Goal: Transaction & Acquisition: Purchase product/service

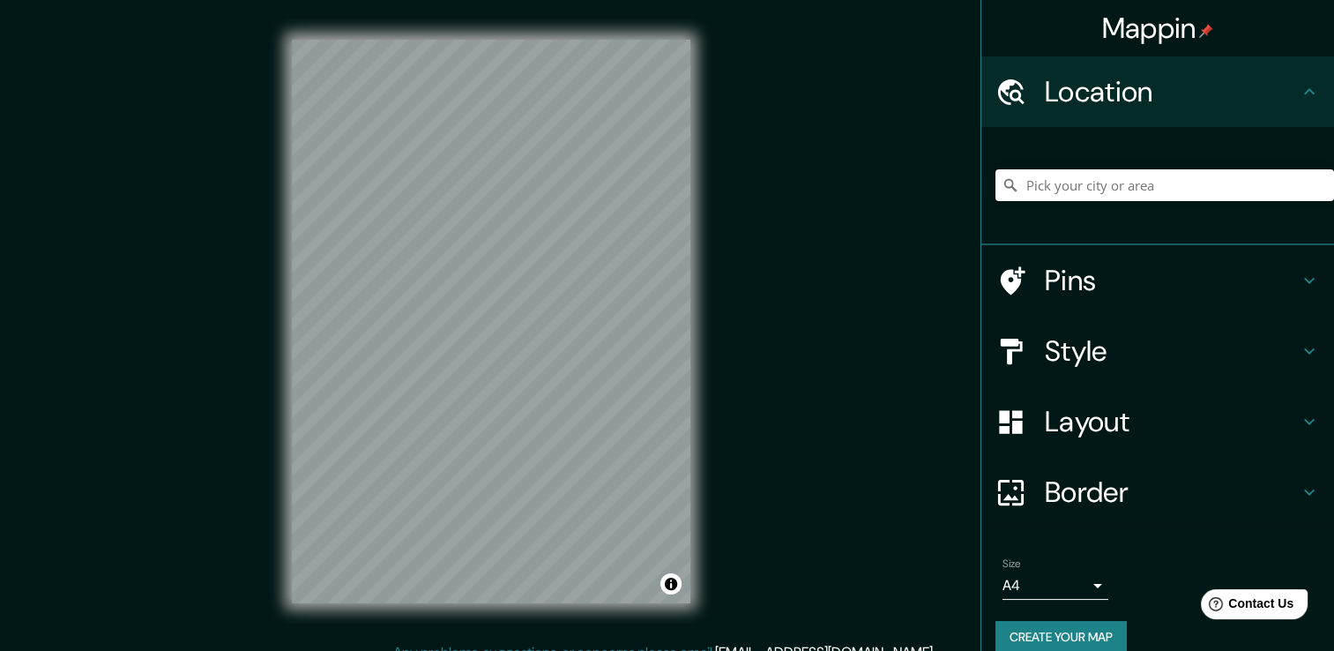
click at [1218, 173] on input "Pick your city or area" at bounding box center [1164, 185] width 339 height 32
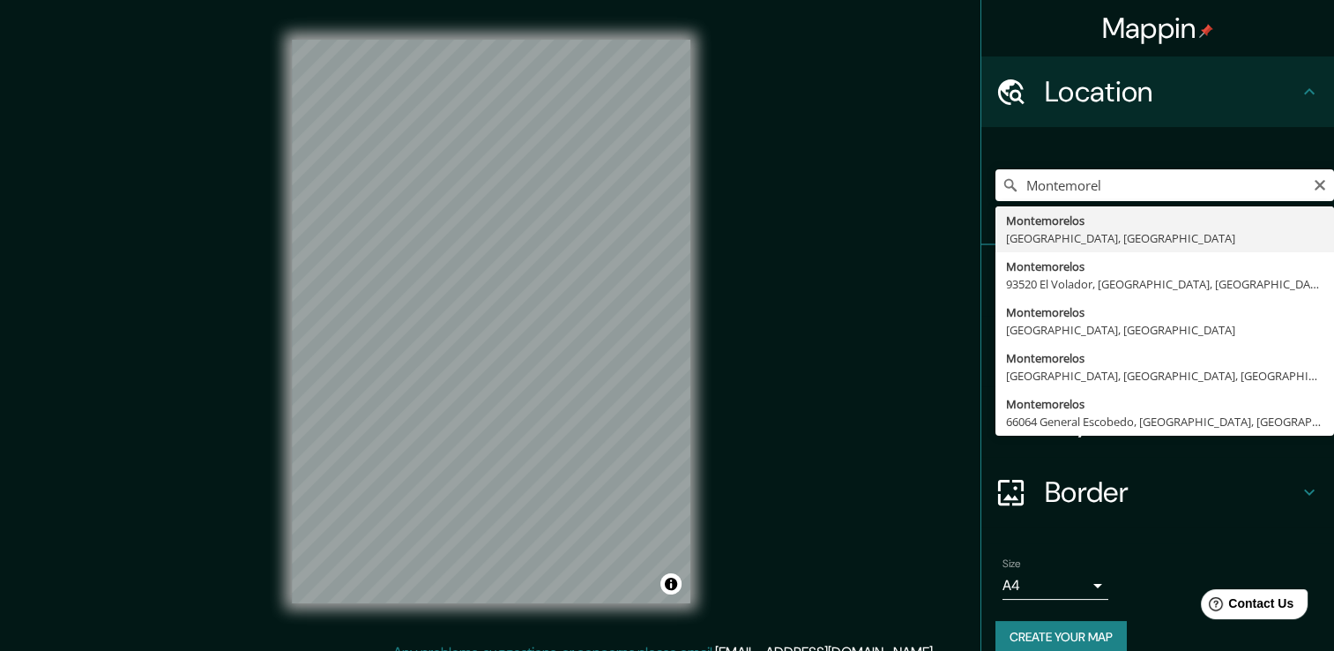
type input "Montemorelos, [GEOGRAPHIC_DATA], [GEOGRAPHIC_DATA]"
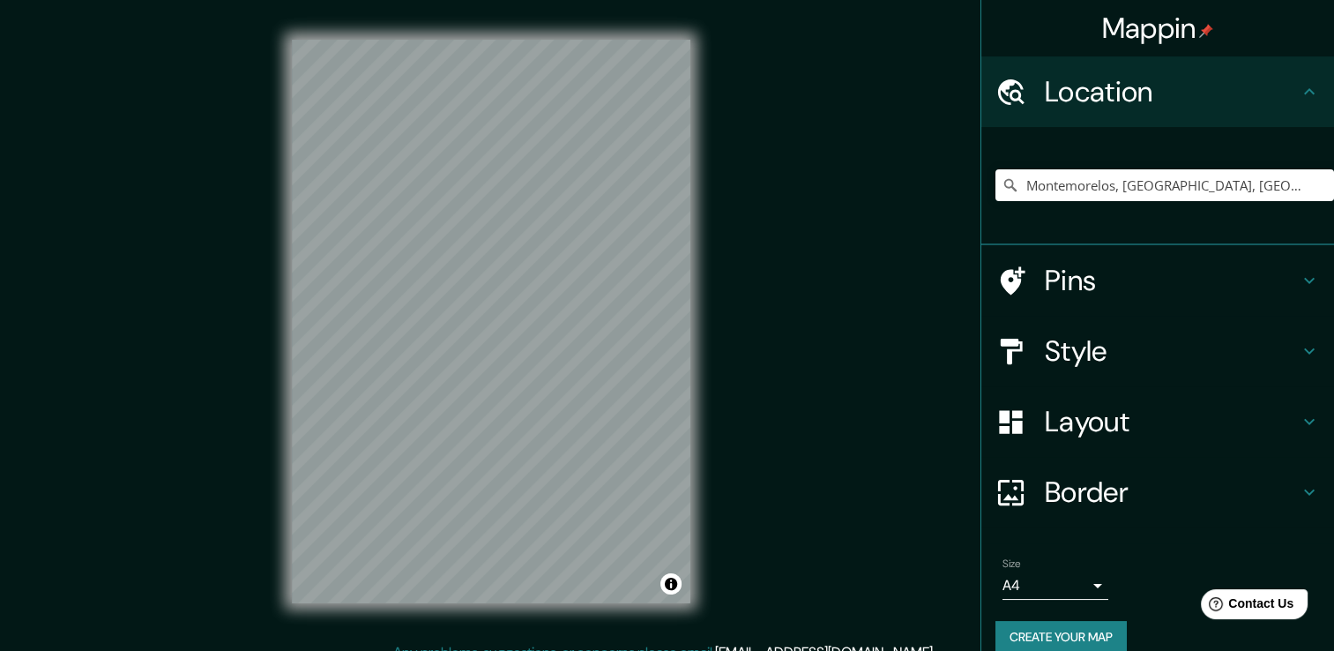
click at [1068, 625] on button "Create your map" at bounding box center [1060, 637] width 131 height 33
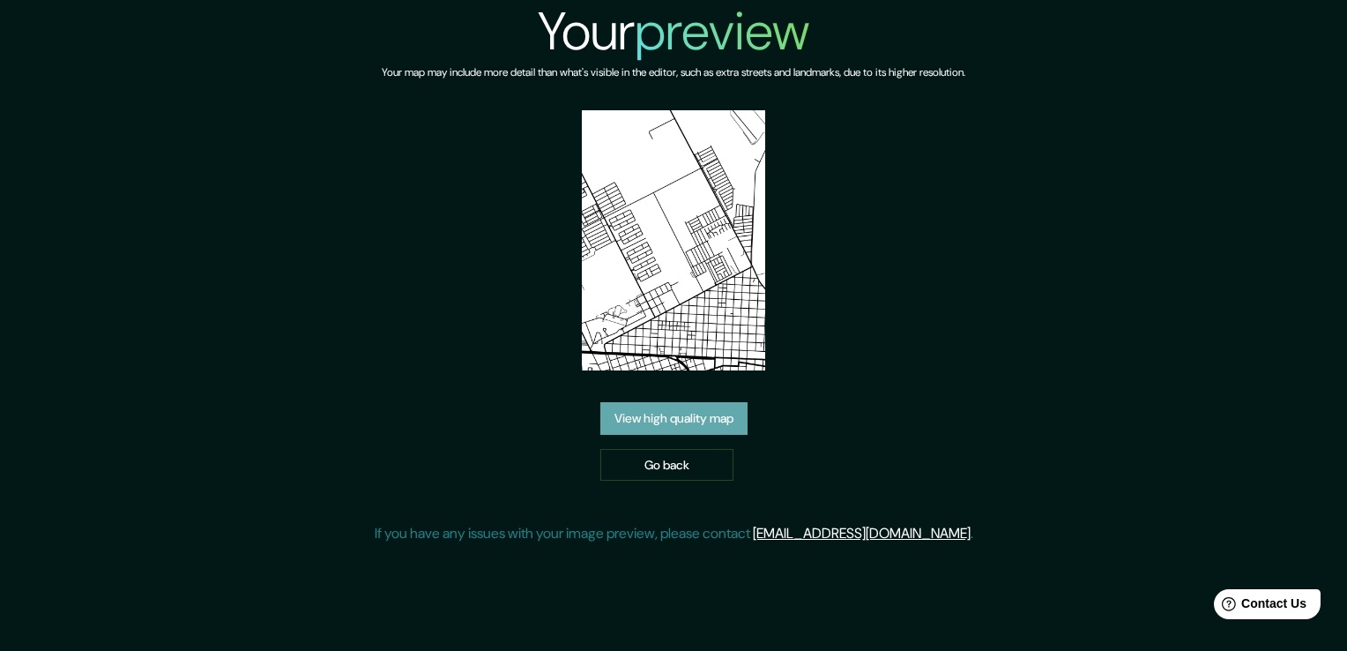
click at [698, 427] on link "View high quality map" at bounding box center [673, 418] width 147 height 33
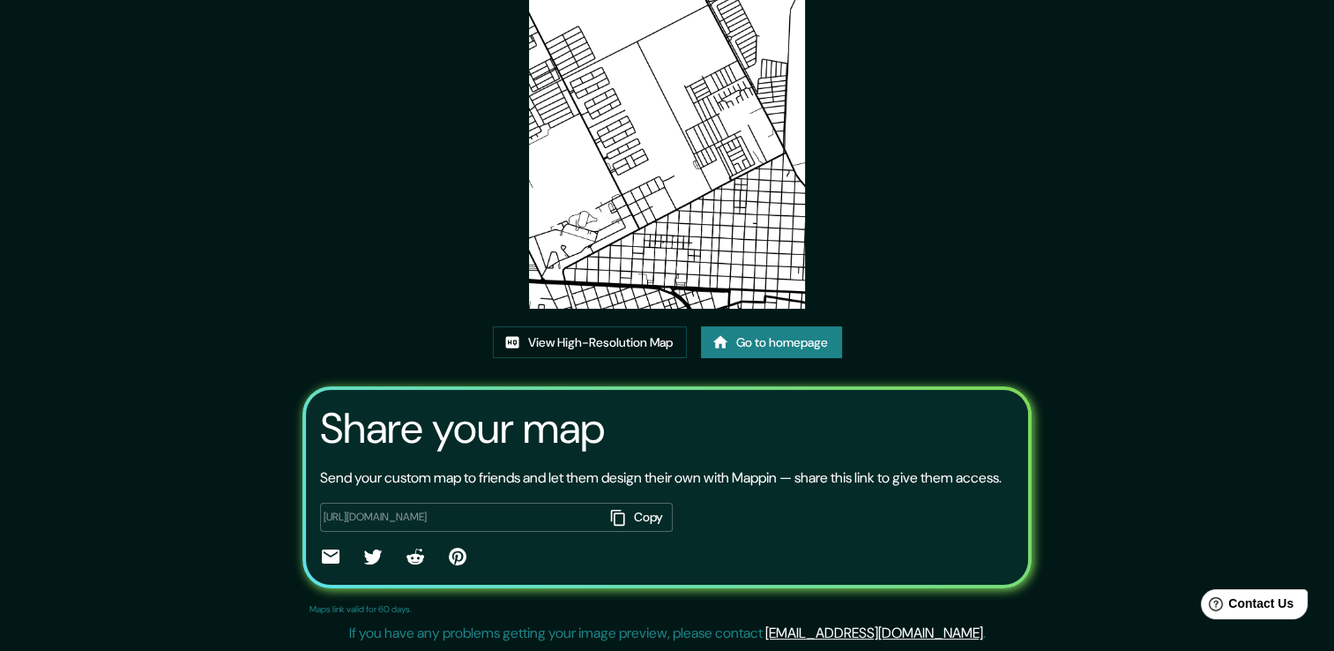
scroll to position [176, 0]
click at [650, 334] on link "View High-Resolution Map" at bounding box center [590, 342] width 194 height 33
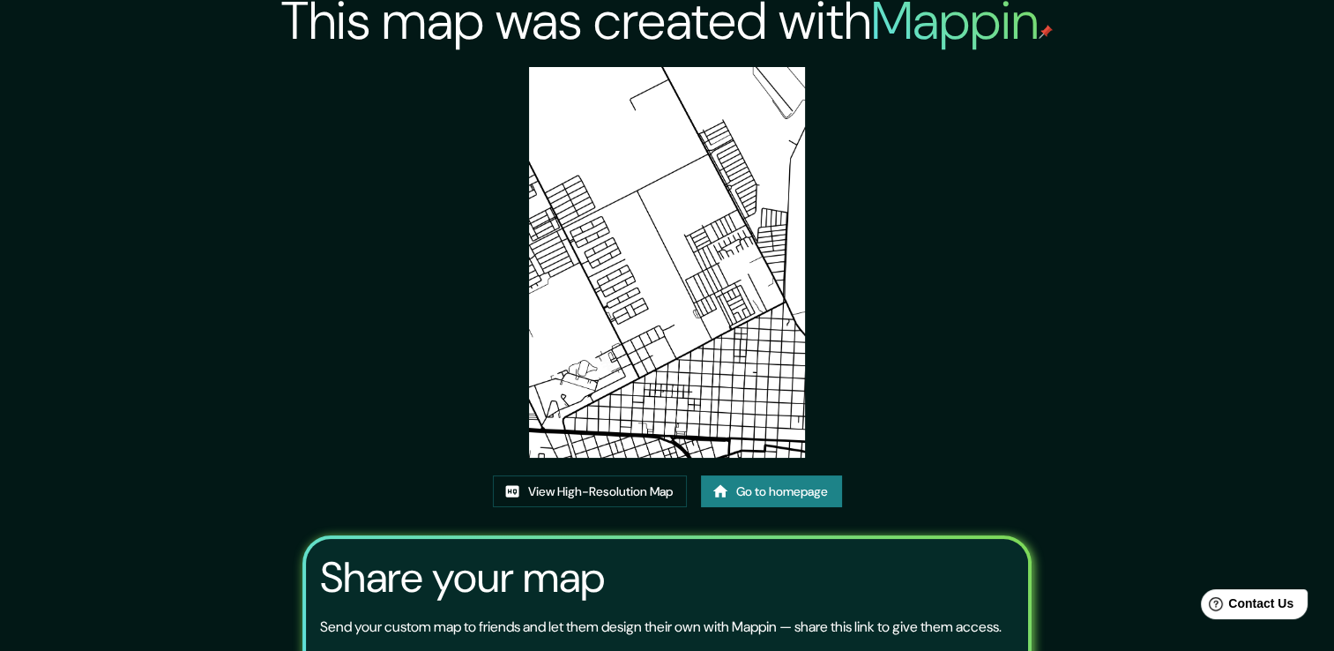
scroll to position [0, 0]
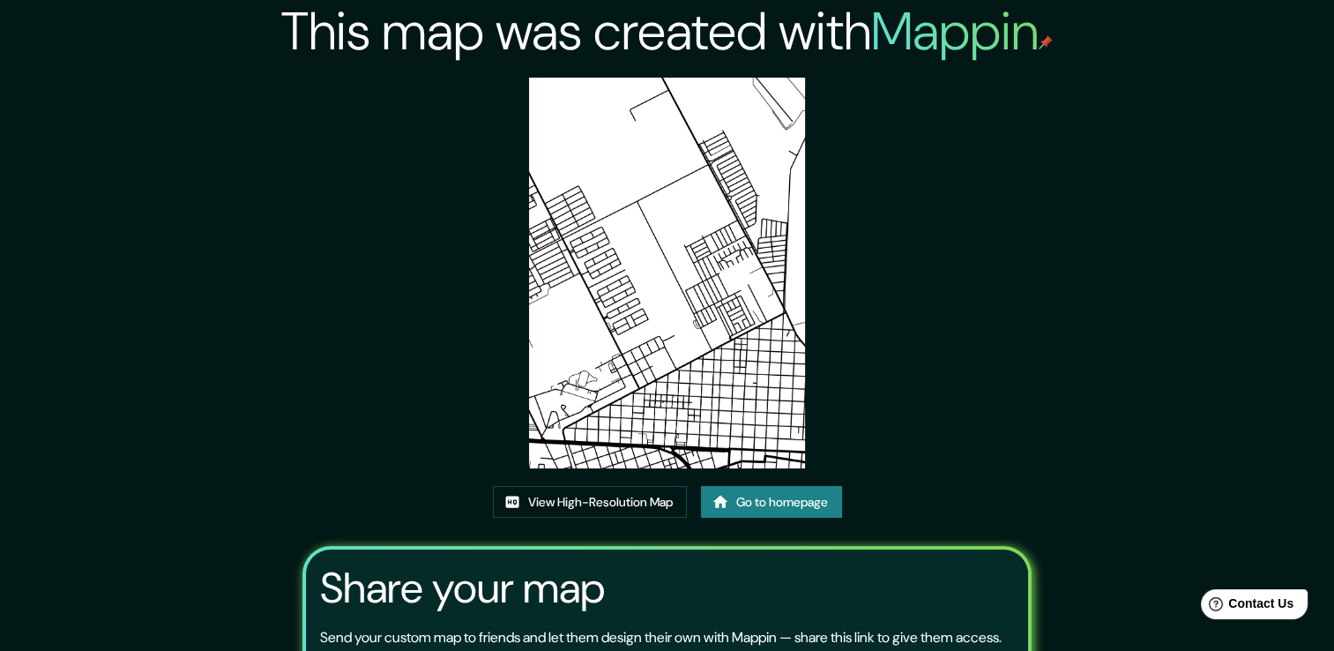
click at [633, 416] on img at bounding box center [667, 273] width 276 height 391
drag, startPoint x: 621, startPoint y: 386, endPoint x: 955, endPoint y: 317, distance: 341.4
click at [955, 317] on div "This map was created with Mappin View High-Resolution Map Go to homepage Share …" at bounding box center [667, 405] width 772 height 810
click at [734, 502] on link "Go to homepage" at bounding box center [771, 502] width 141 height 33
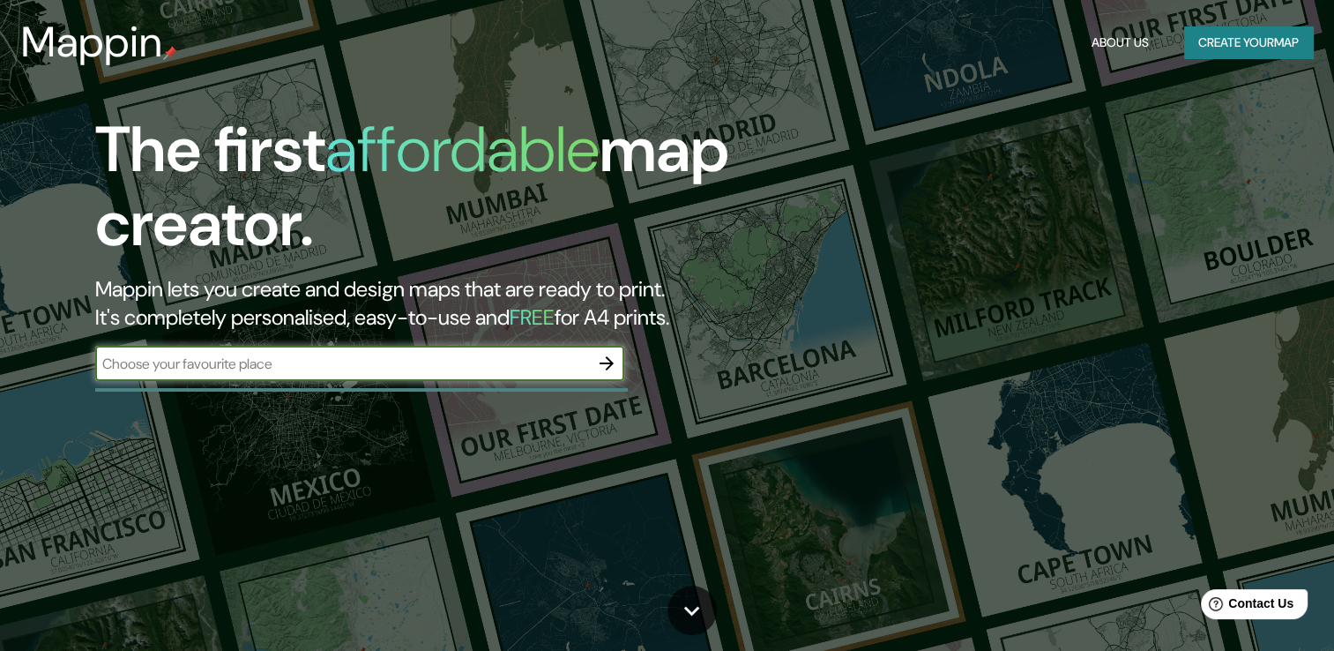
click at [608, 365] on icon "button" at bounding box center [606, 363] width 21 height 21
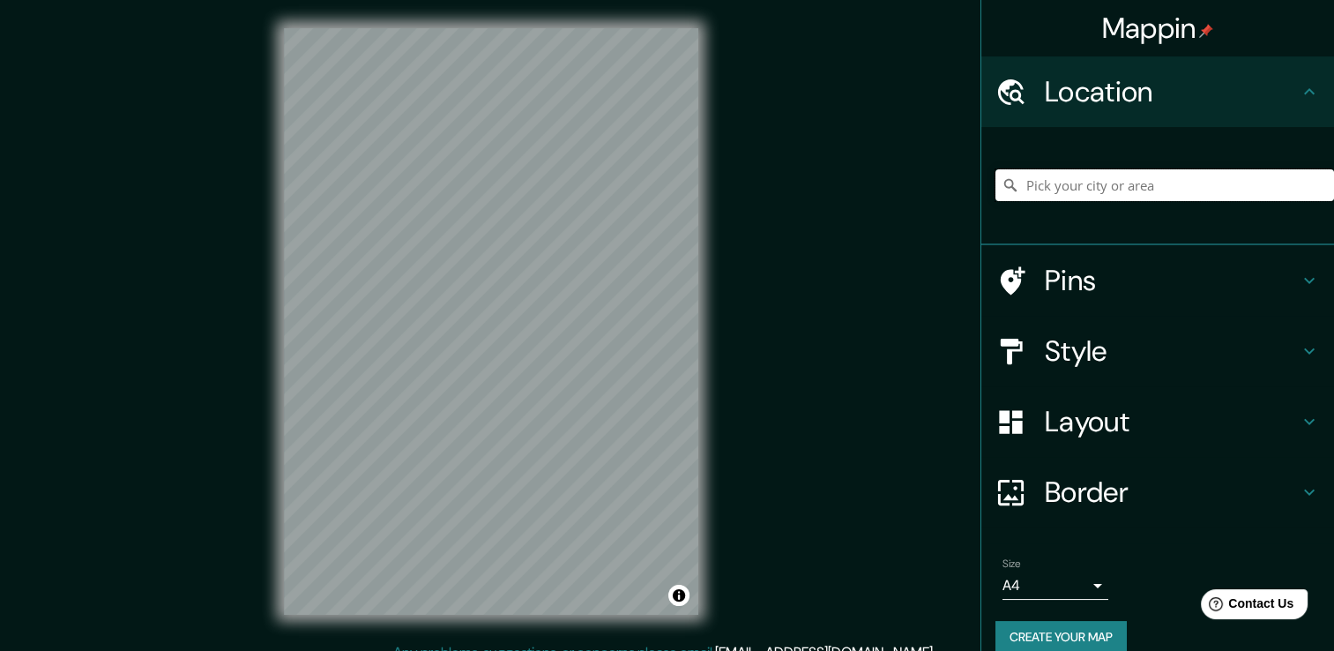
click at [1056, 186] on input "Pick your city or area" at bounding box center [1164, 185] width 339 height 32
click at [1163, 176] on input "Pick your city or area" at bounding box center [1164, 185] width 339 height 32
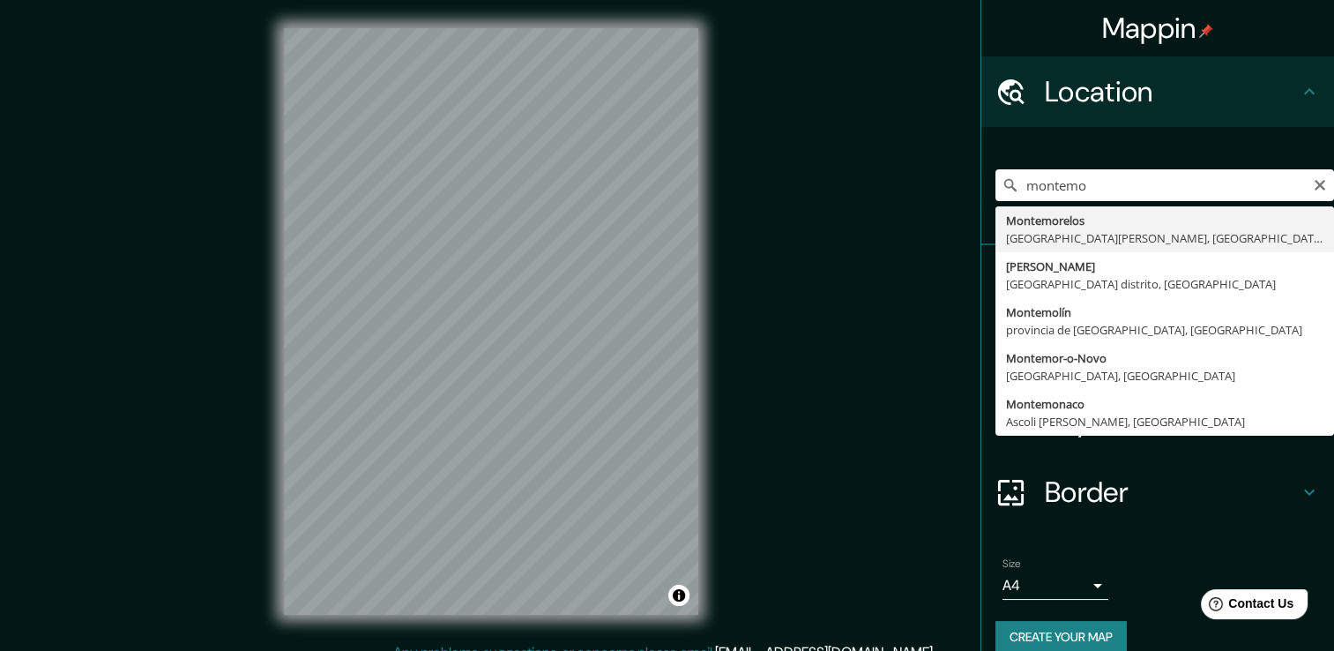
type input "Montemorelos, [GEOGRAPHIC_DATA], [GEOGRAPHIC_DATA]"
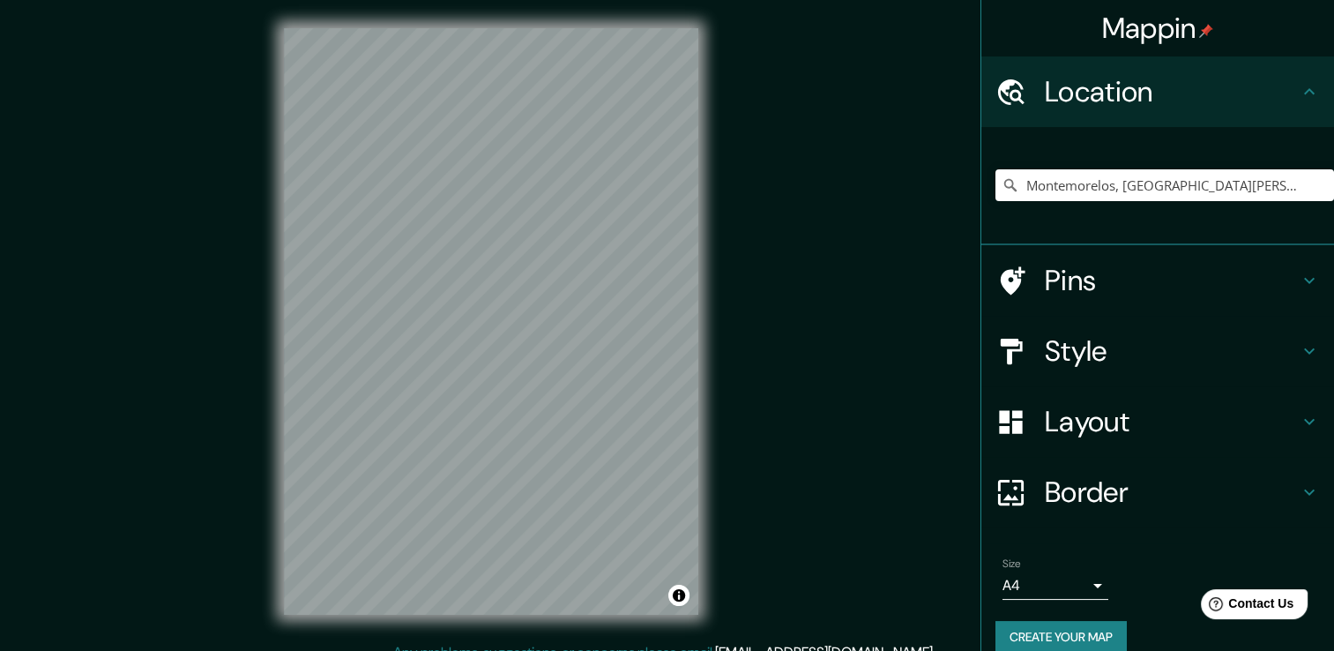
click at [1193, 348] on h4 "Style" at bounding box center [1172, 350] width 254 height 35
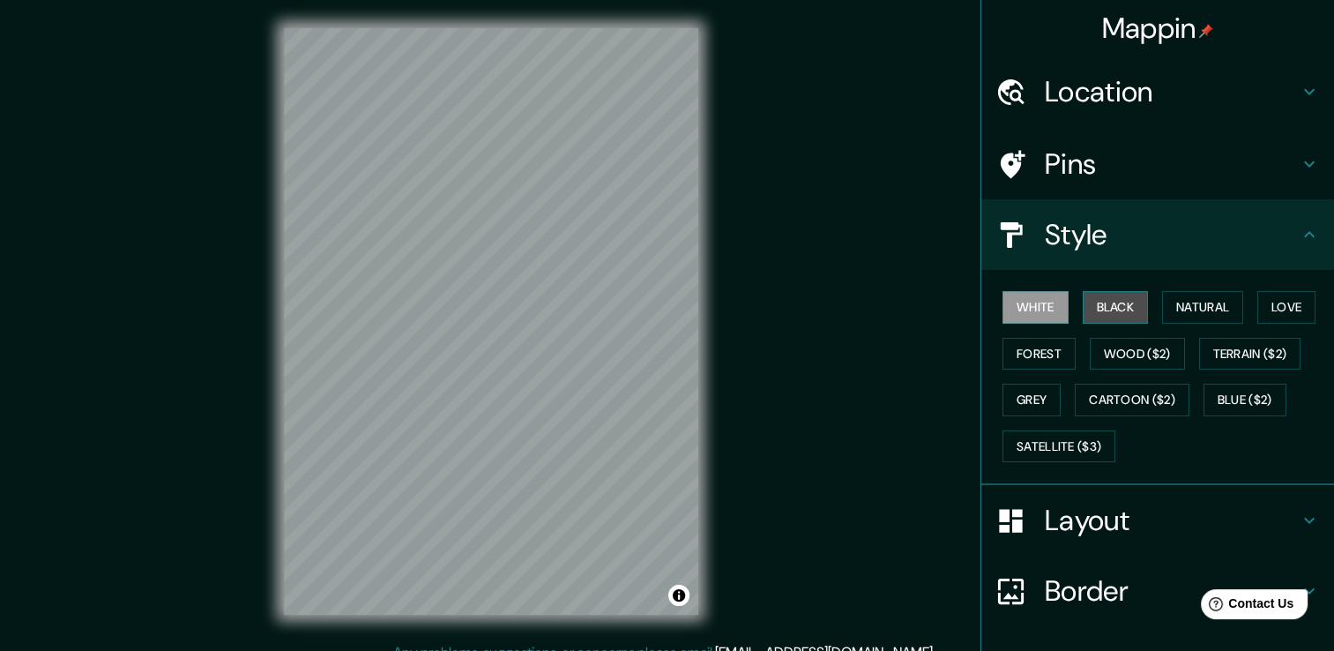
click at [1120, 309] on button "Black" at bounding box center [1116, 307] width 66 height 33
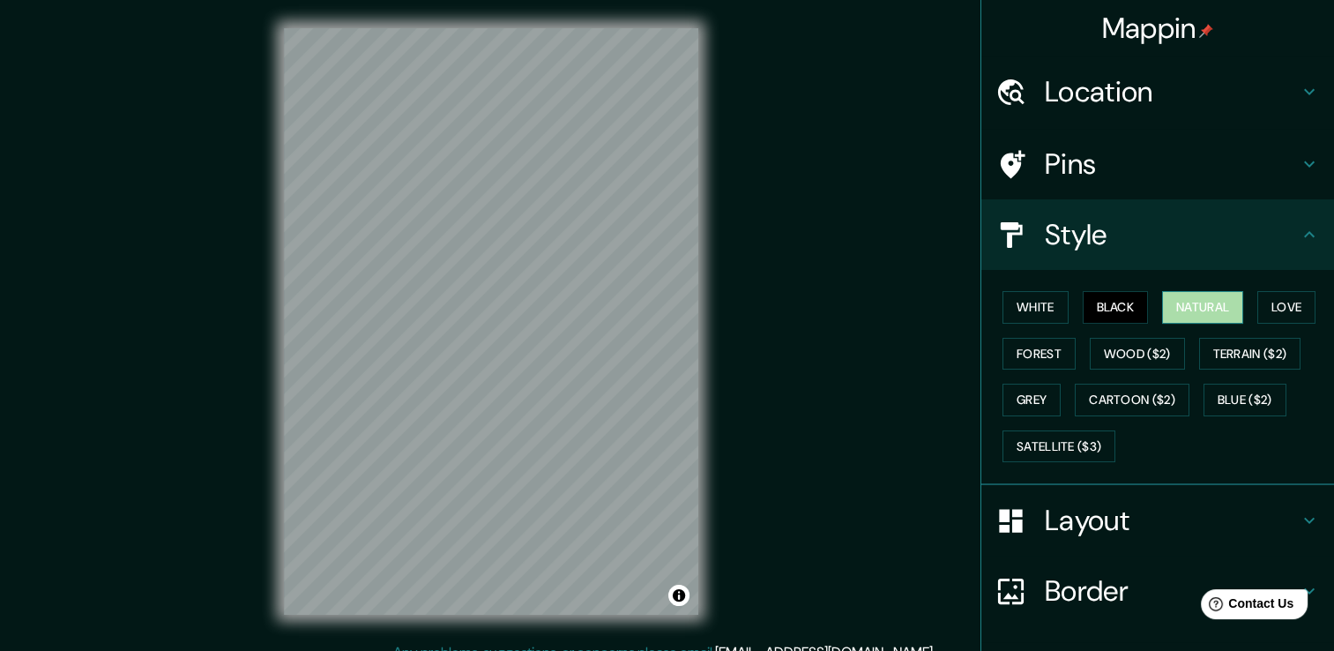
click at [1189, 309] on button "Natural" at bounding box center [1202, 307] width 81 height 33
click at [1291, 296] on button "Love" at bounding box center [1286, 307] width 58 height 33
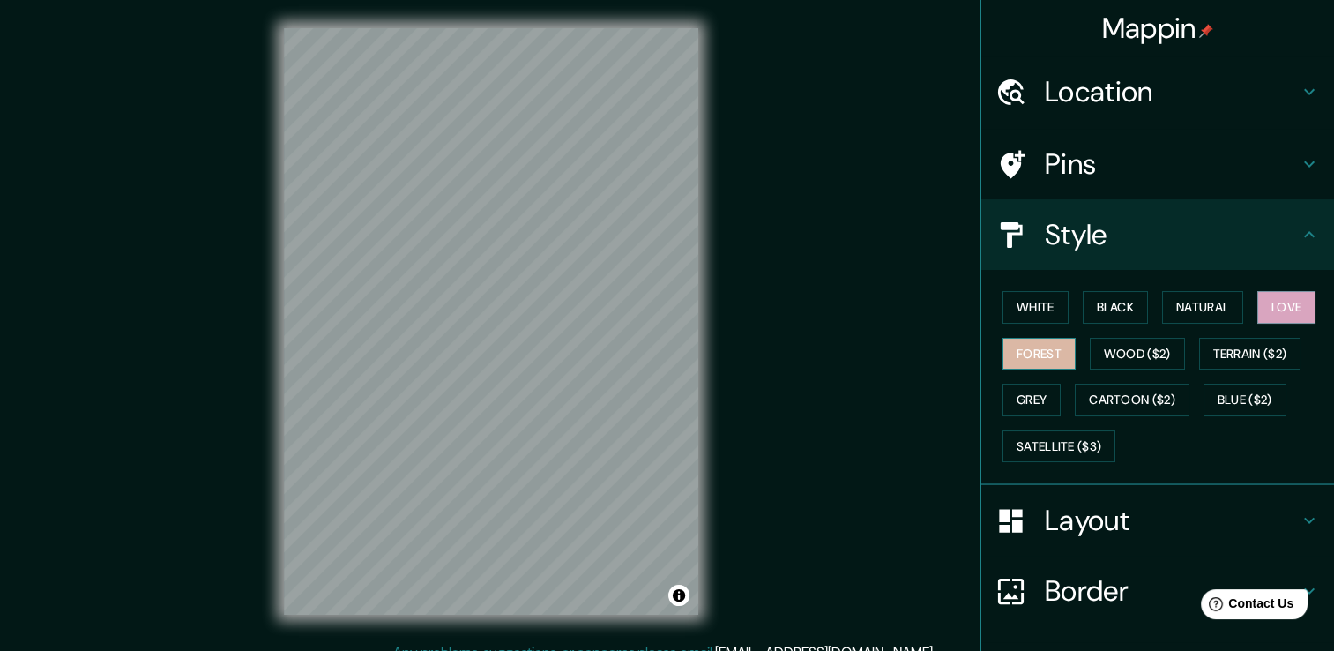
click at [1031, 362] on button "Forest" at bounding box center [1039, 354] width 73 height 33
click at [1280, 295] on button "Love" at bounding box center [1286, 307] width 58 height 33
click at [1032, 309] on button "White" at bounding box center [1036, 307] width 66 height 33
click at [1286, 302] on button "Love" at bounding box center [1286, 307] width 58 height 33
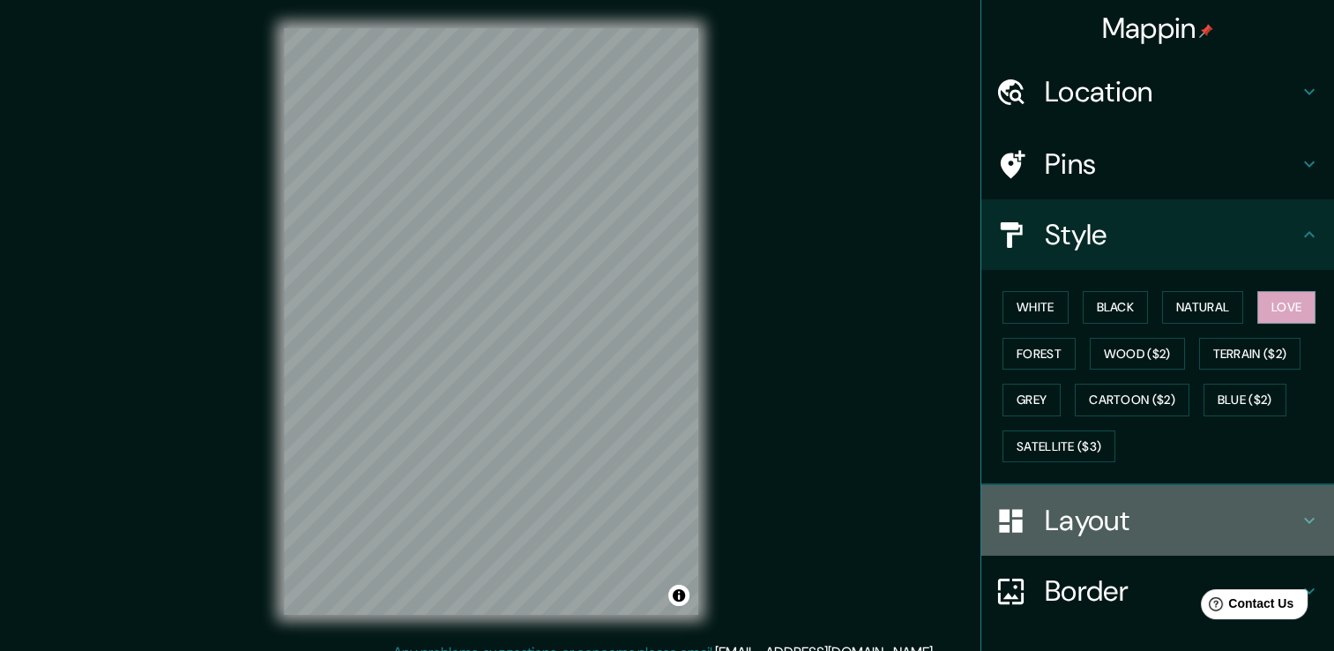
click at [1204, 530] on h4 "Layout" at bounding box center [1172, 520] width 254 height 35
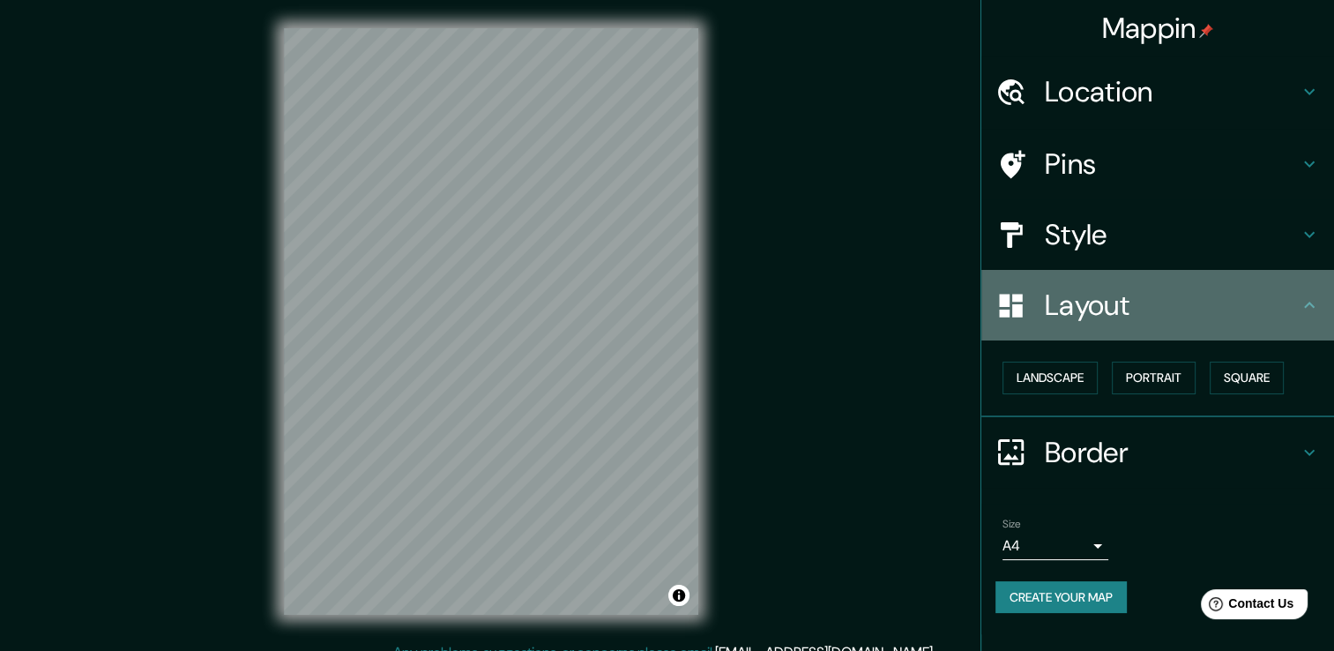
click at [1316, 301] on icon at bounding box center [1309, 305] width 21 height 21
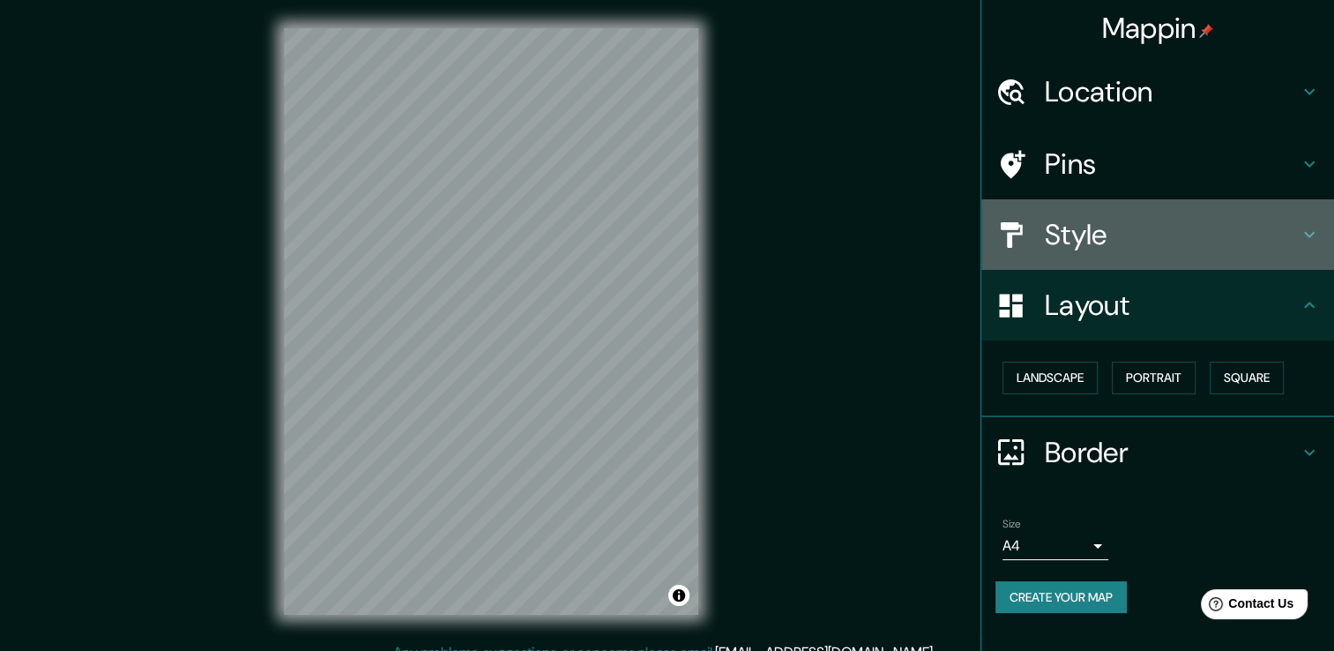
click at [1309, 243] on icon at bounding box center [1309, 234] width 21 height 21
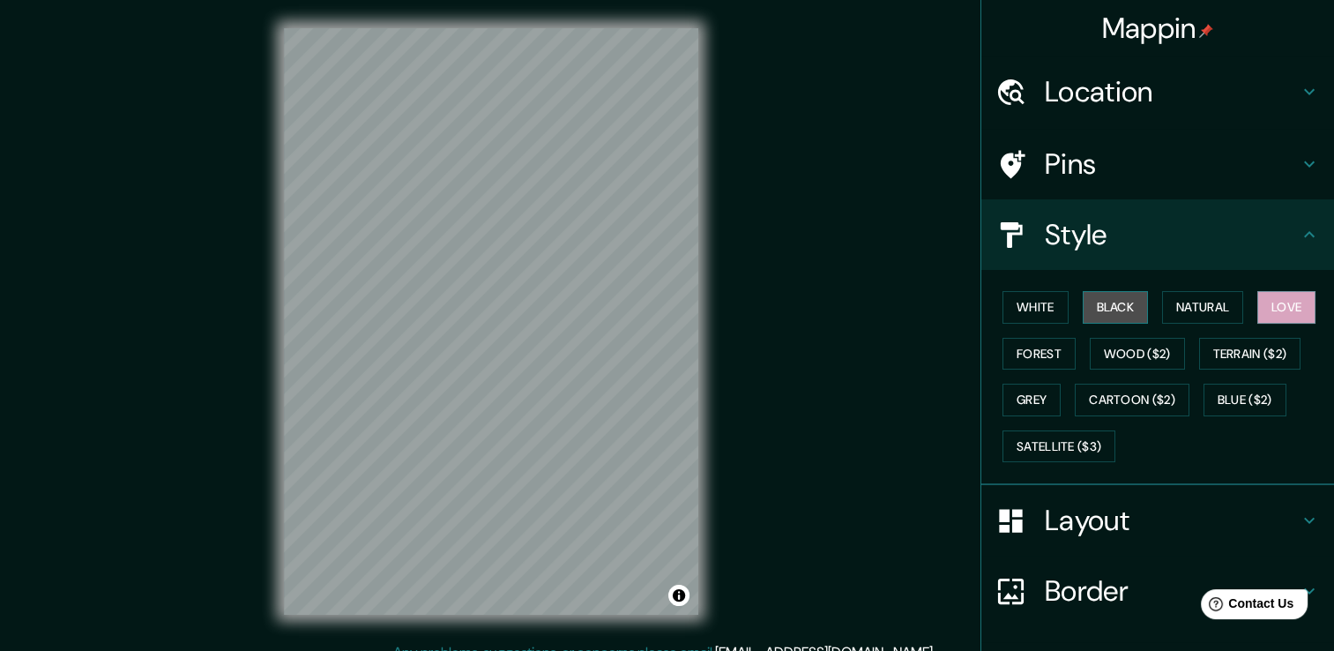
click at [1094, 306] on button "Black" at bounding box center [1116, 307] width 66 height 33
click at [1280, 302] on button "Love" at bounding box center [1286, 307] width 58 height 33
click at [1218, 398] on button "Blue ($2)" at bounding box center [1245, 400] width 83 height 33
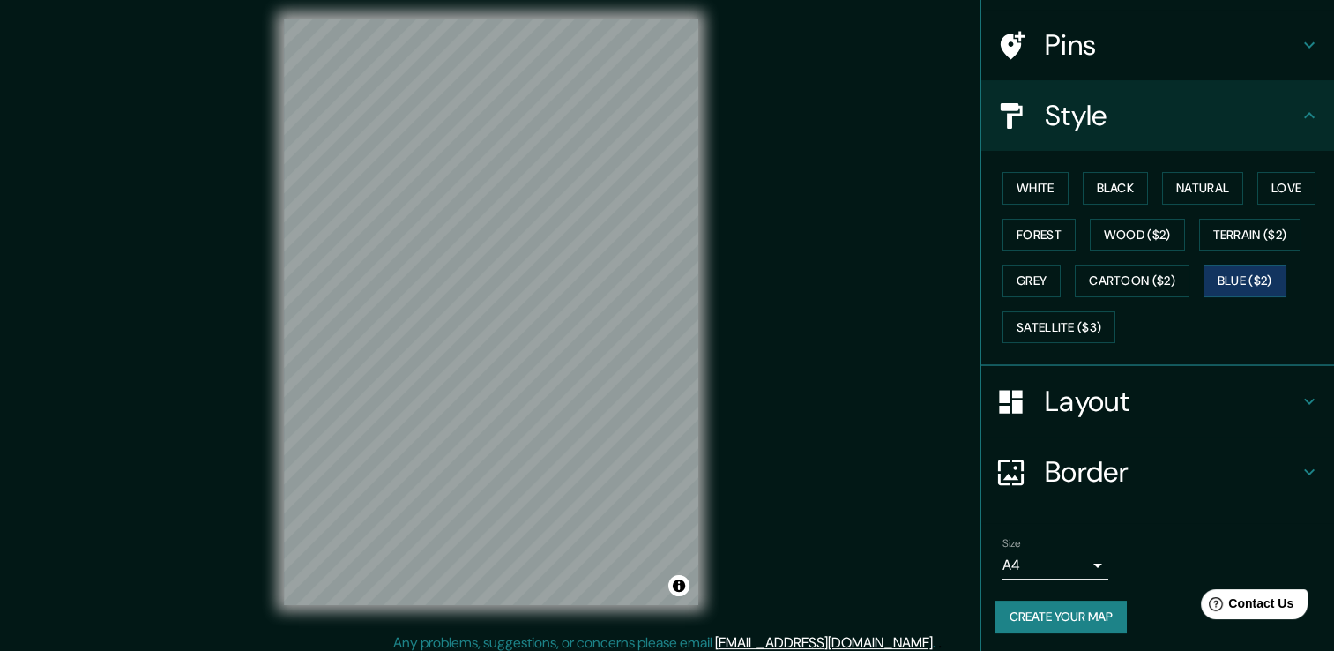
scroll to position [19, 0]
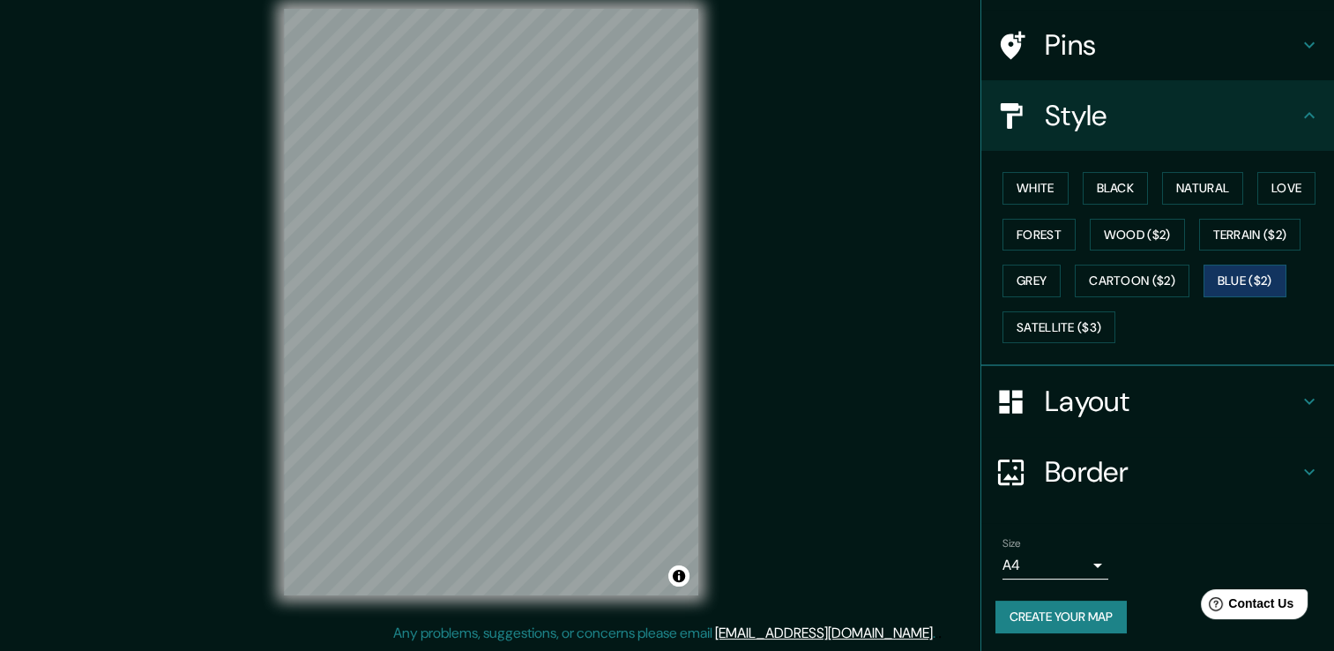
click at [1068, 612] on button "Create your map" at bounding box center [1060, 616] width 131 height 33
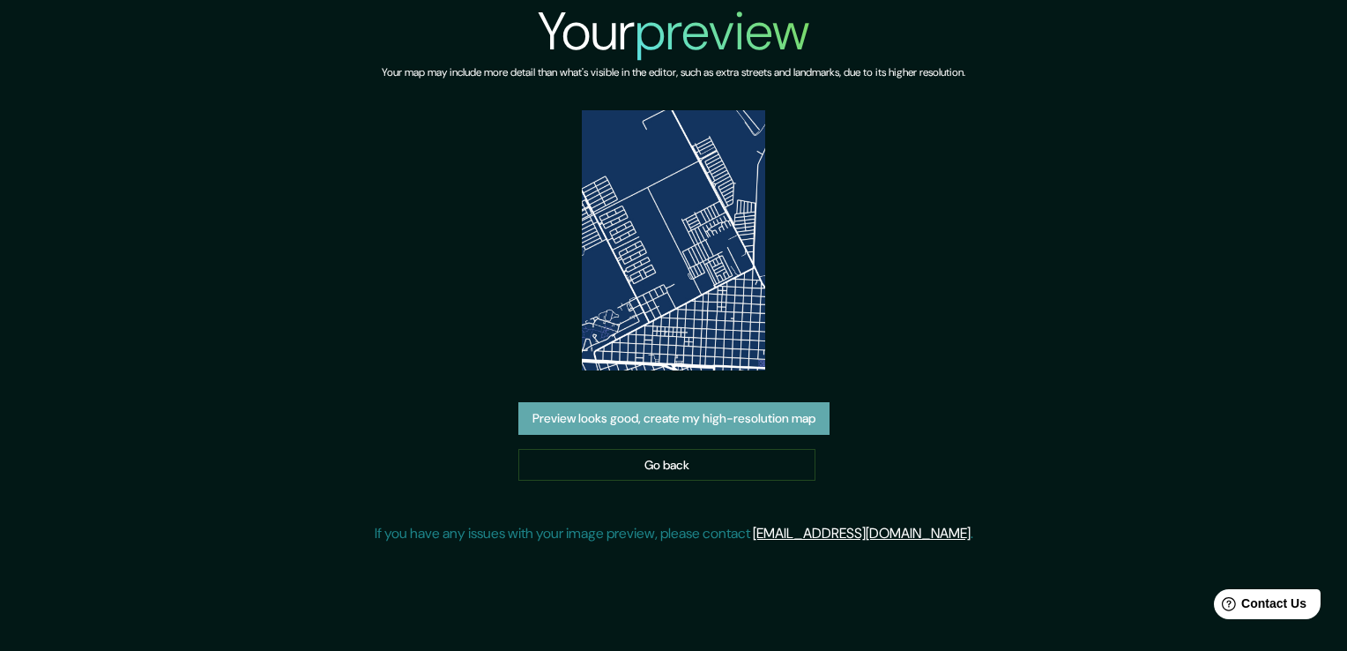
click at [688, 402] on button "Preview looks good, create my high-resolution map" at bounding box center [673, 418] width 311 height 33
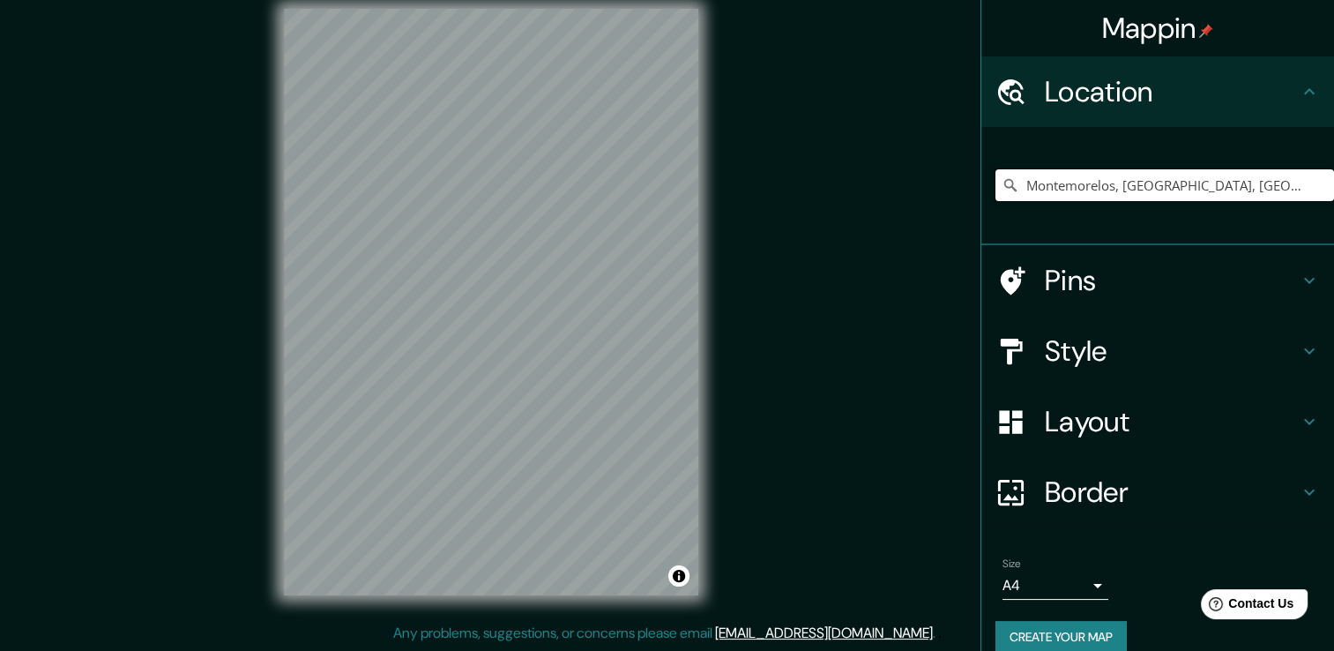
click at [1135, 184] on input "Montemorelos, [GEOGRAPHIC_DATA], [GEOGRAPHIC_DATA]" at bounding box center [1164, 185] width 339 height 32
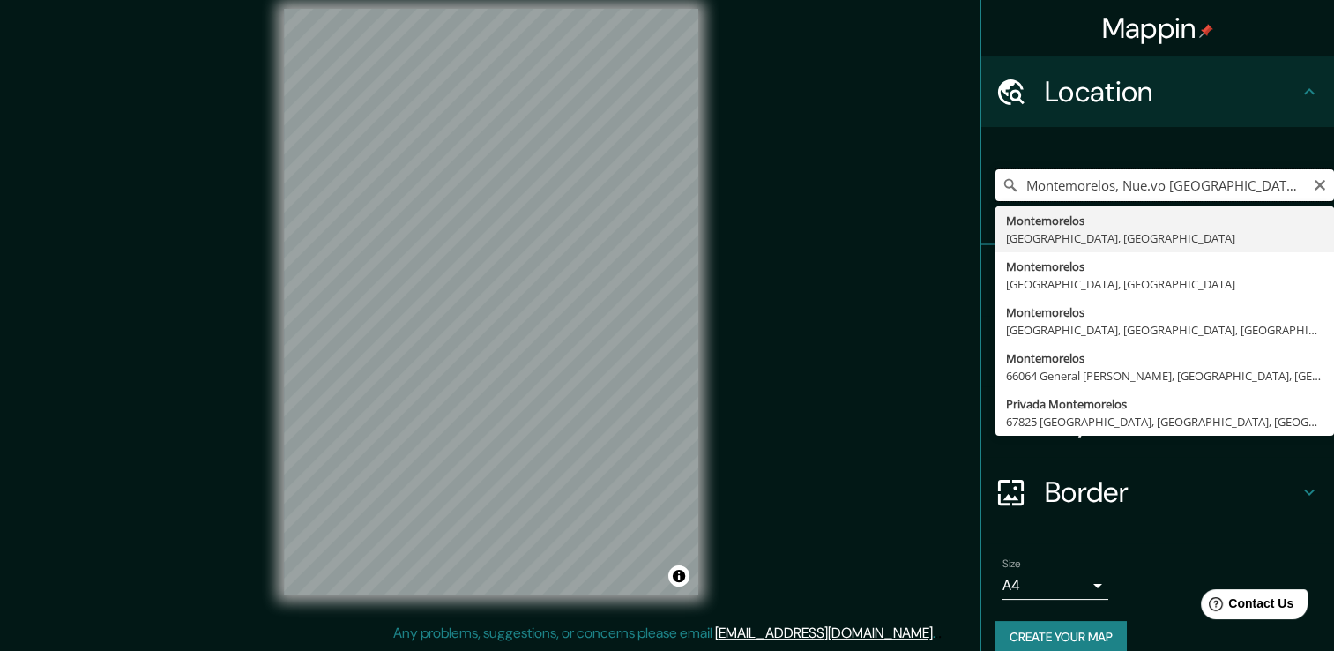
type input "Montemorelos, [GEOGRAPHIC_DATA], [GEOGRAPHIC_DATA]"
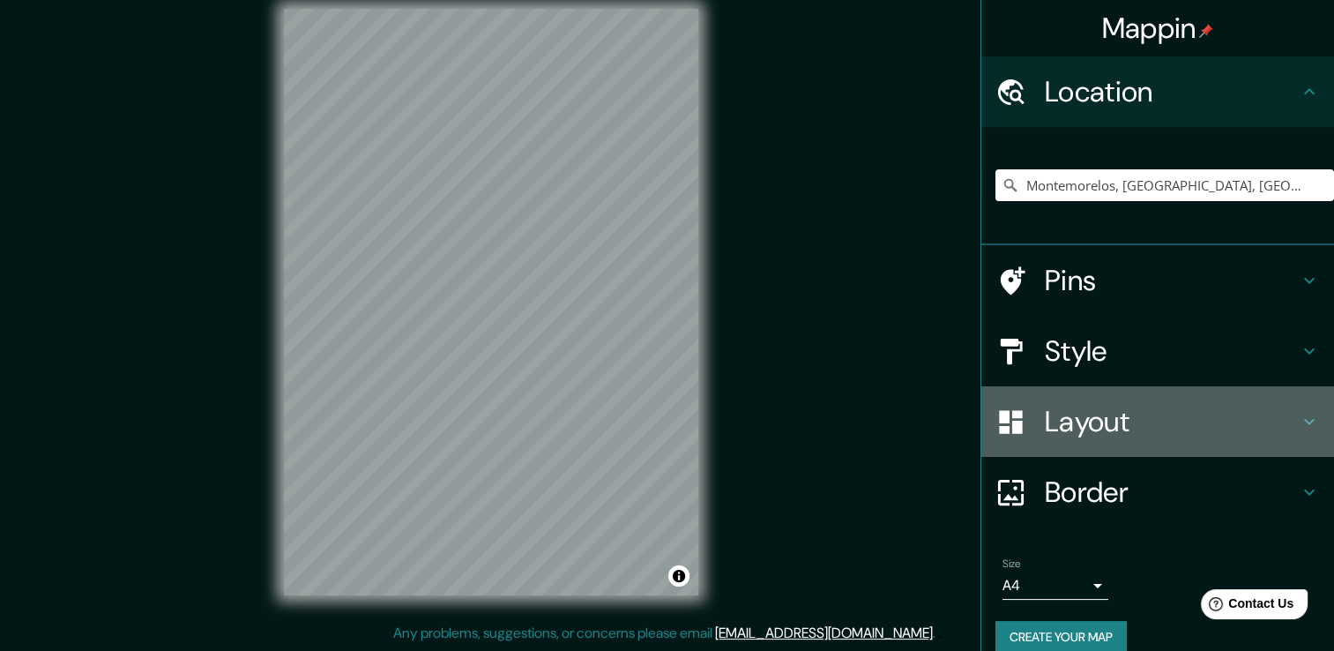
click at [1302, 426] on icon at bounding box center [1309, 421] width 21 height 21
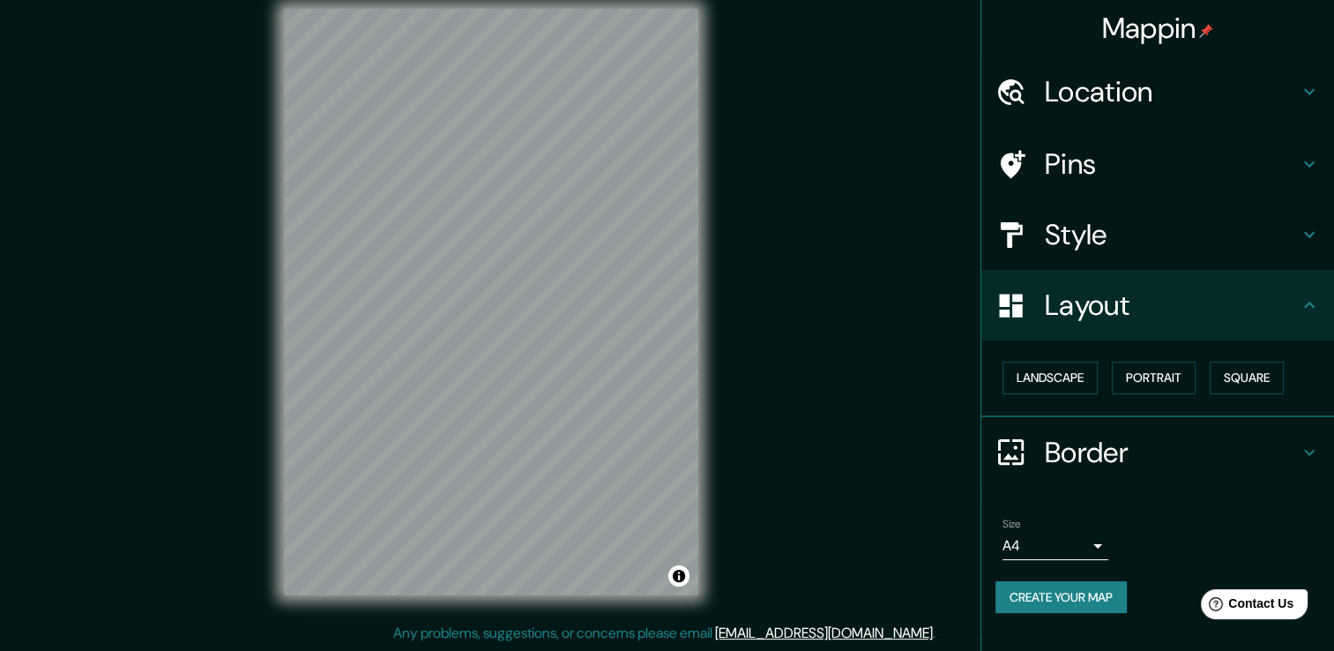
click at [1309, 240] on icon at bounding box center [1309, 234] width 21 height 21
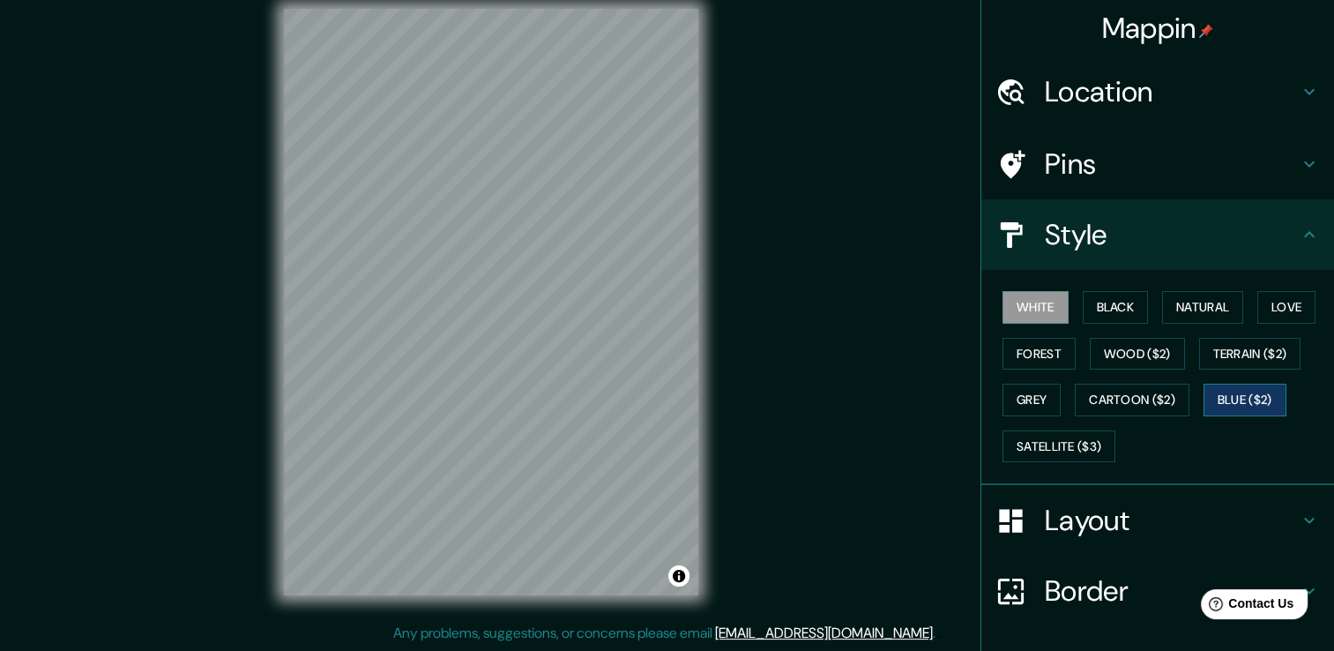
click at [1227, 395] on button "Blue ($2)" at bounding box center [1245, 400] width 83 height 33
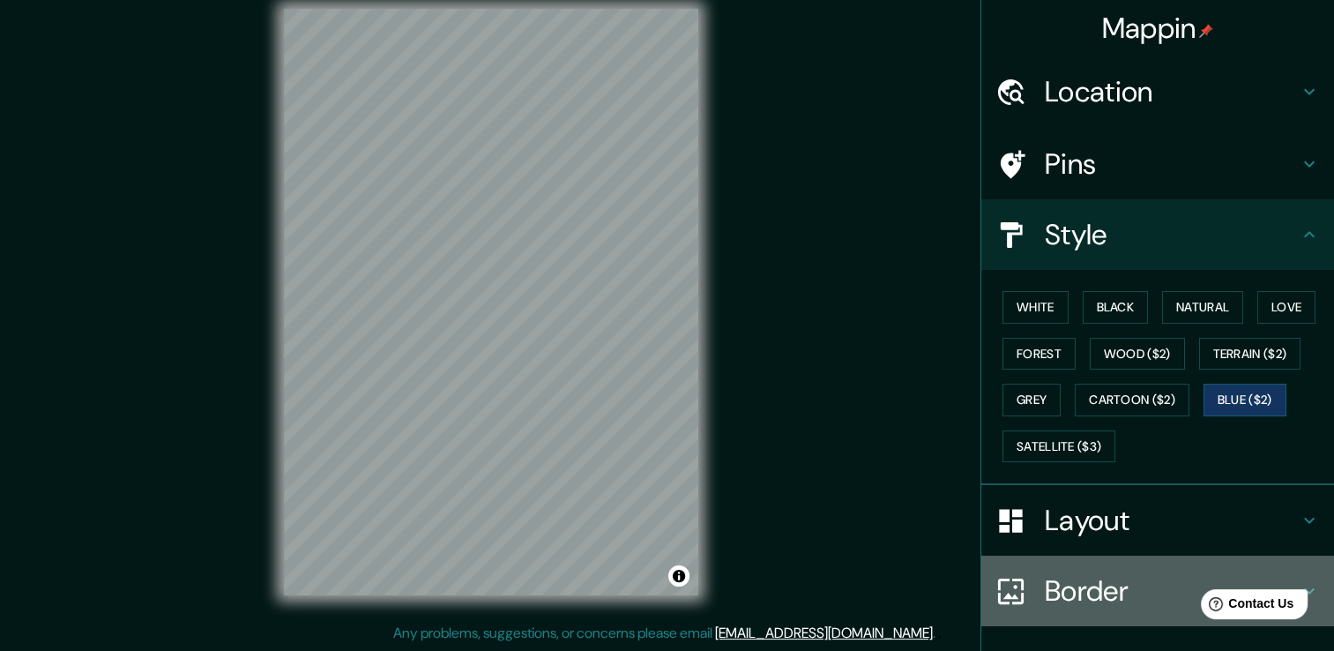
click at [1085, 615] on div "Border" at bounding box center [1157, 590] width 353 height 71
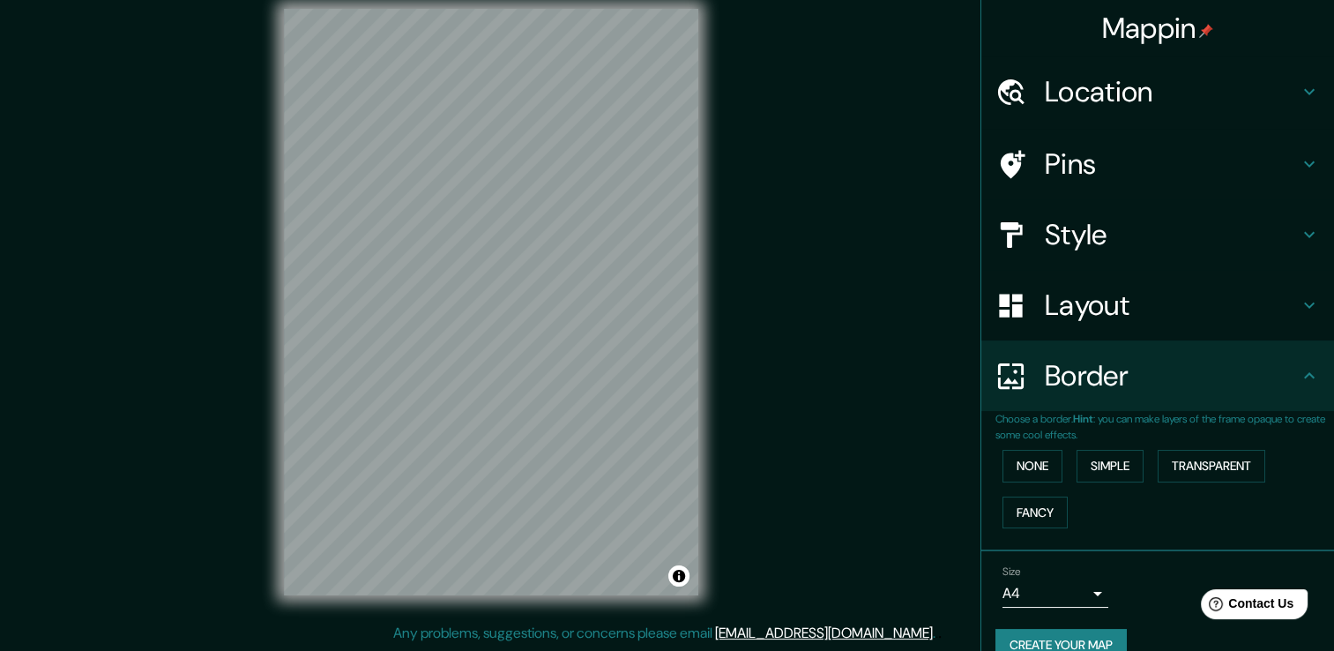
click at [1263, 283] on div "Layout" at bounding box center [1157, 305] width 353 height 71
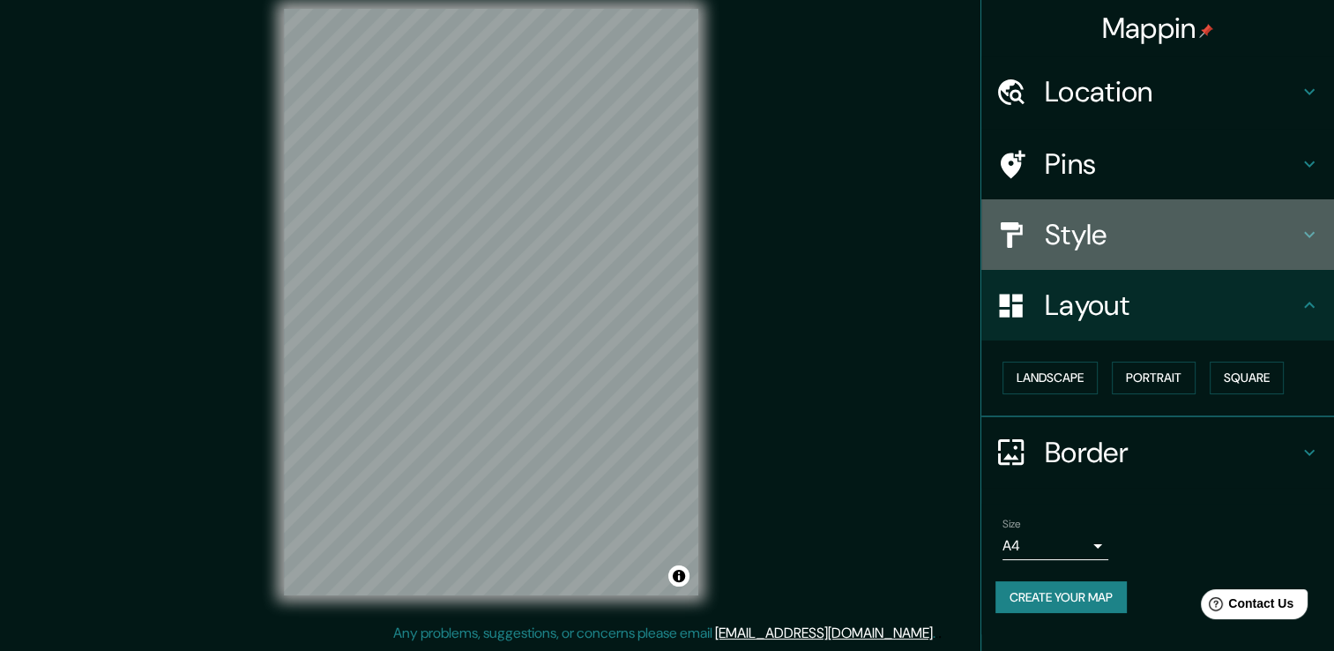
click at [1259, 262] on div "Style" at bounding box center [1157, 234] width 353 height 71
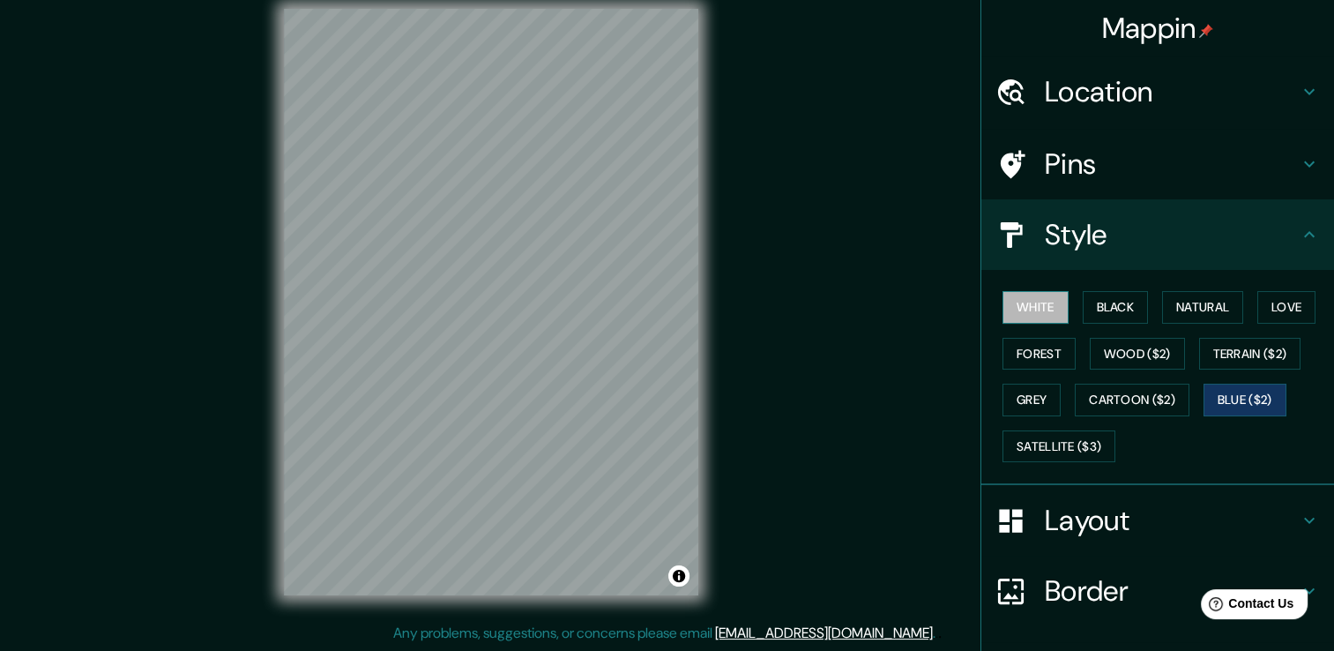
click at [1027, 312] on button "White" at bounding box center [1036, 307] width 66 height 33
click at [548, 330] on div at bounding box center [548, 331] width 14 height 14
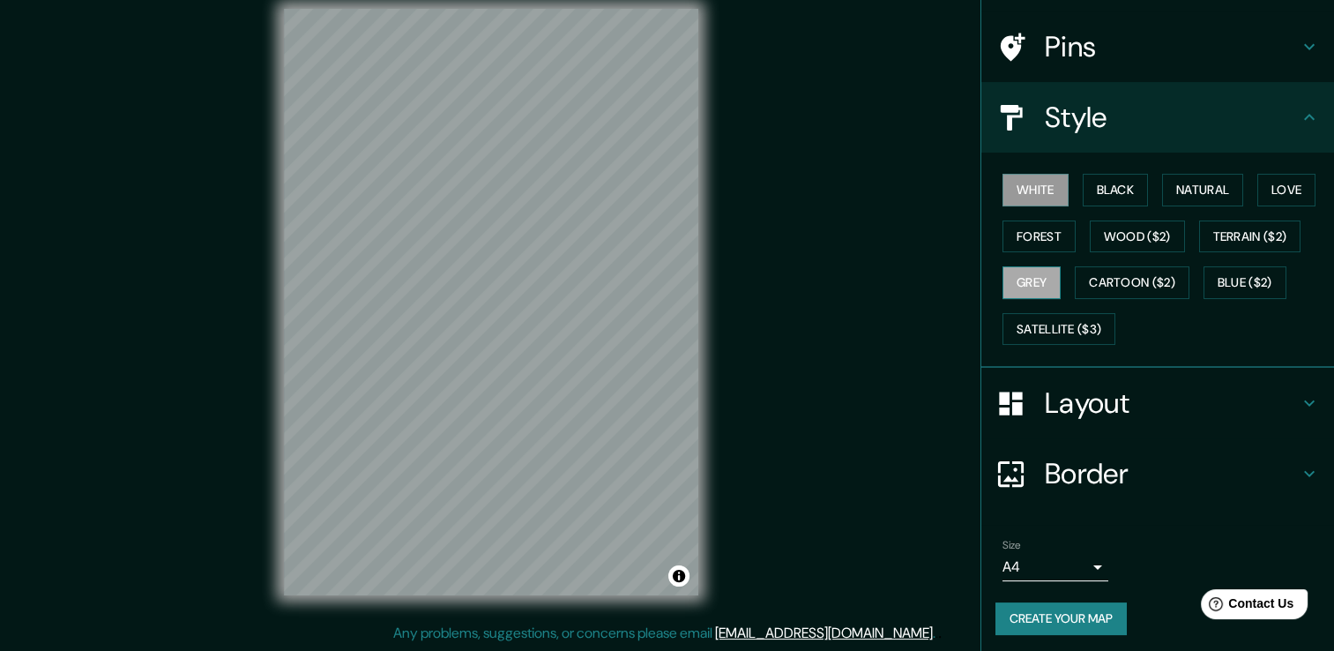
scroll to position [119, 0]
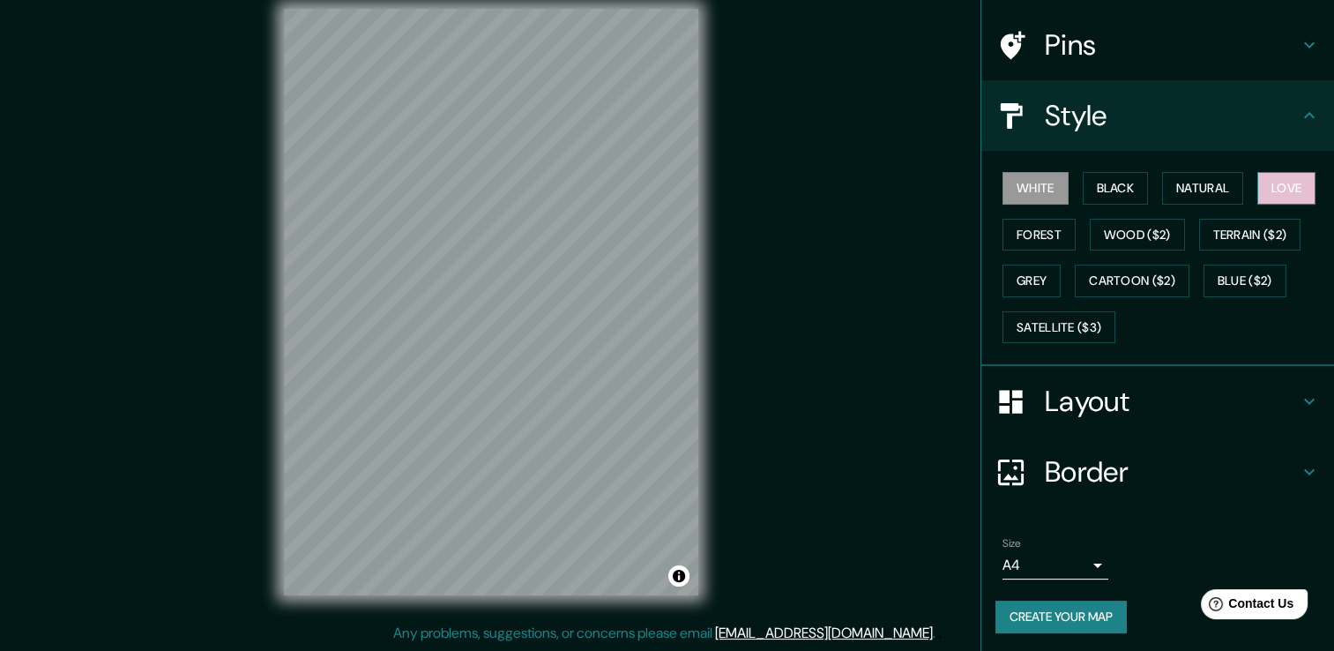
click at [1259, 178] on button "Love" at bounding box center [1286, 188] width 58 height 33
click at [1076, 611] on button "Create your map" at bounding box center [1060, 616] width 131 height 33
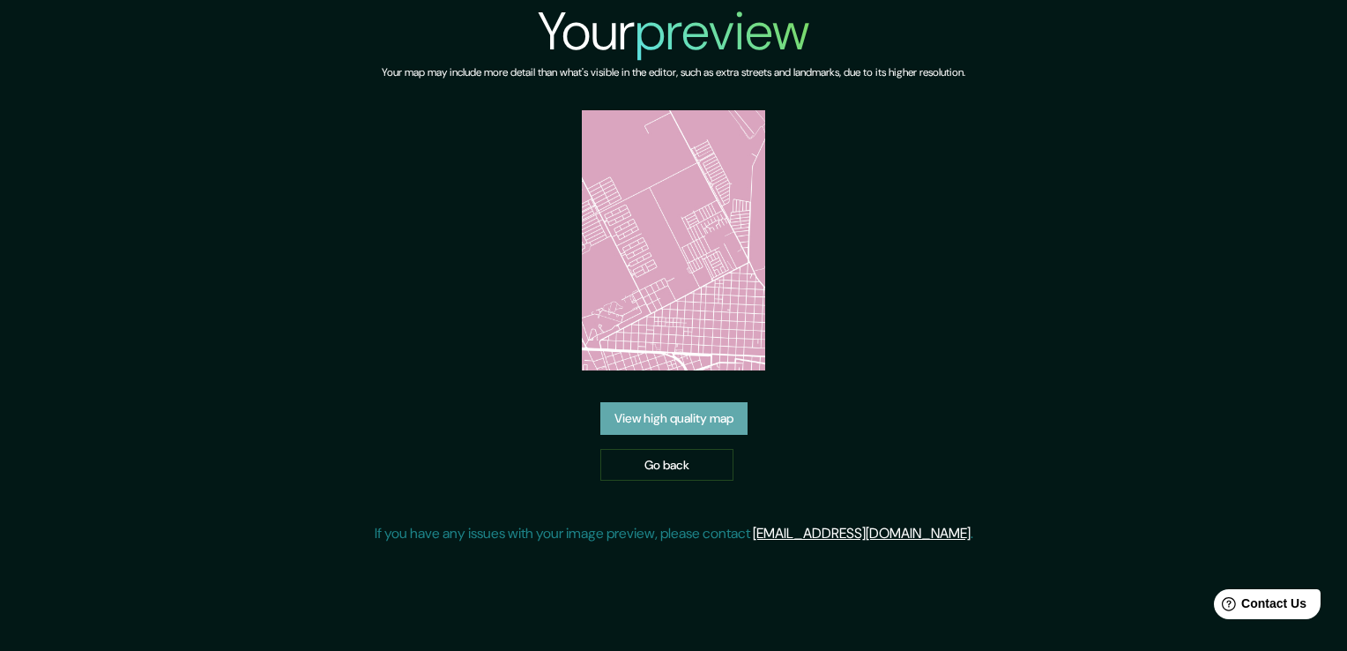
click at [690, 415] on link "View high quality map" at bounding box center [673, 418] width 147 height 33
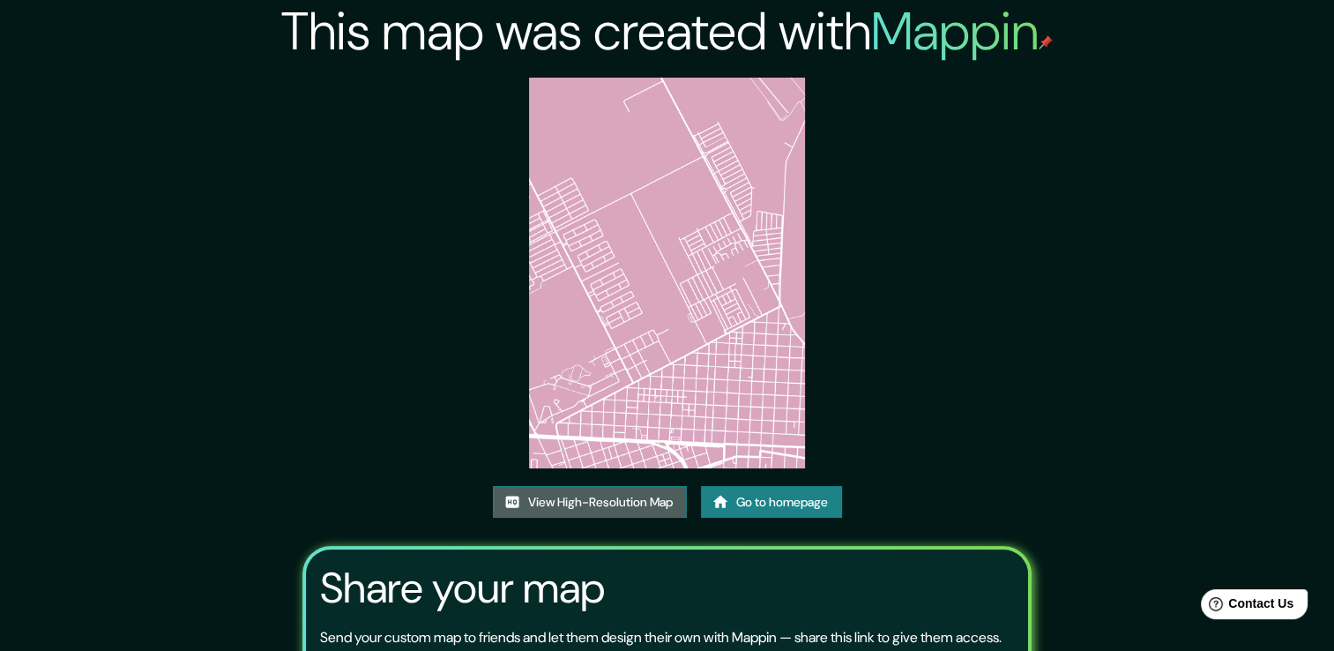
click at [631, 509] on link "View High-Resolution Map" at bounding box center [590, 502] width 194 height 33
